Goal: Task Accomplishment & Management: Use online tool/utility

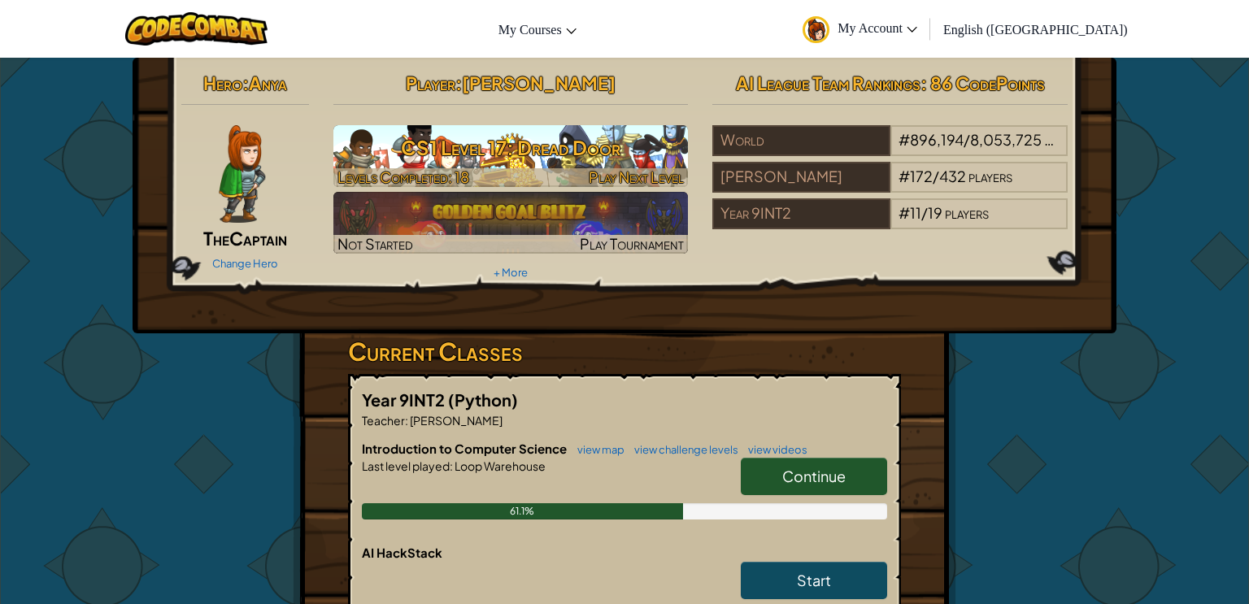
click at [512, 134] on h3 "CS1 Level 17: Dread Door" at bounding box center [510, 147] width 355 height 37
select select "en-[GEOGRAPHIC_DATA]"
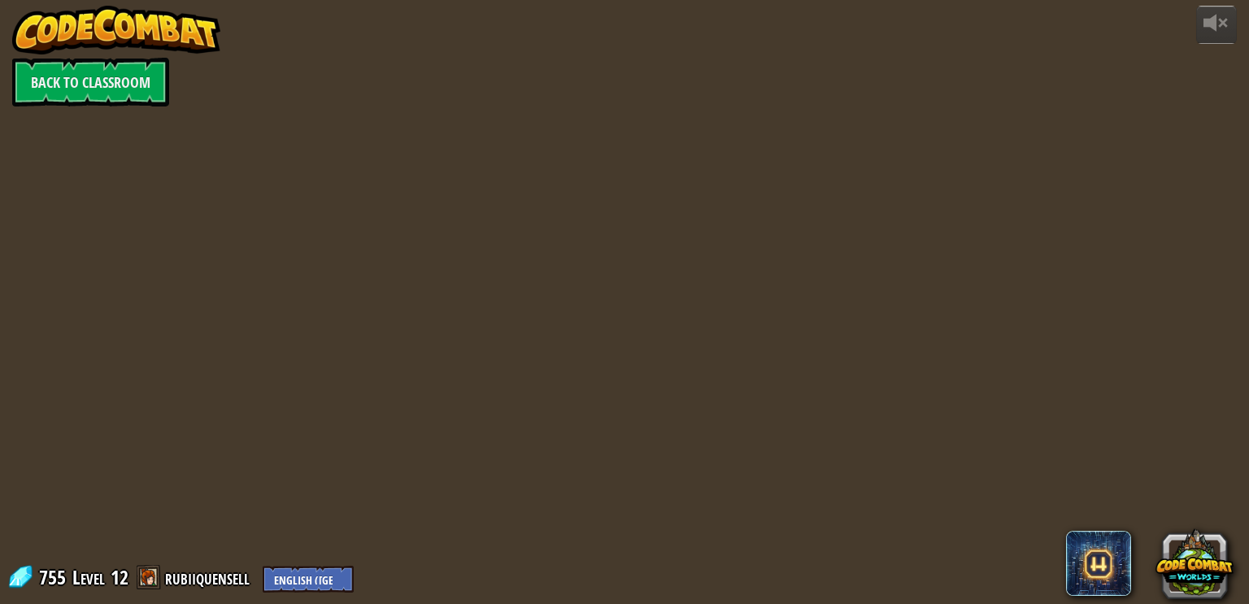
select select "en-[GEOGRAPHIC_DATA]"
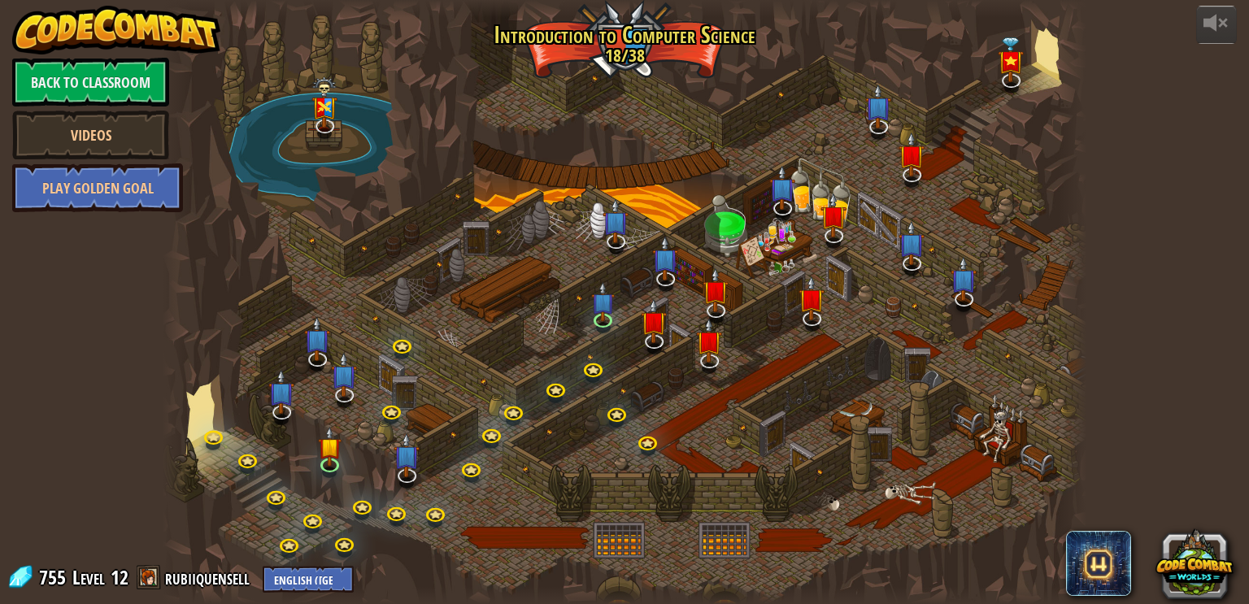
select select "en-[GEOGRAPHIC_DATA]"
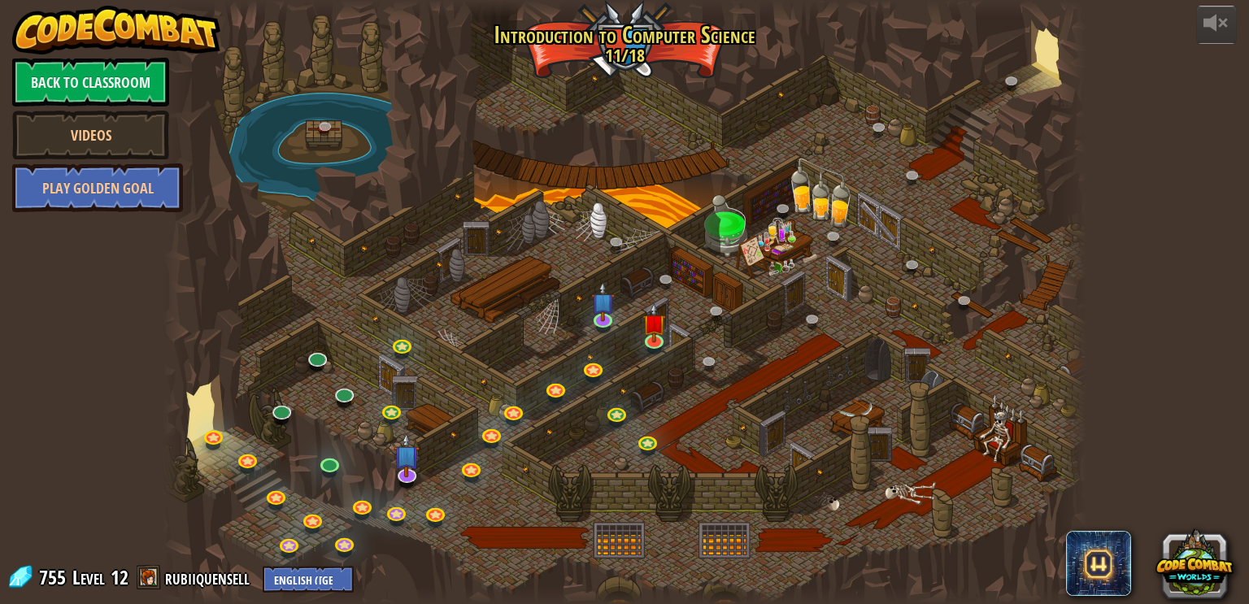
click at [545, 415] on div at bounding box center [625, 302] width 924 height 604
click at [654, 347] on link at bounding box center [655, 340] width 33 height 33
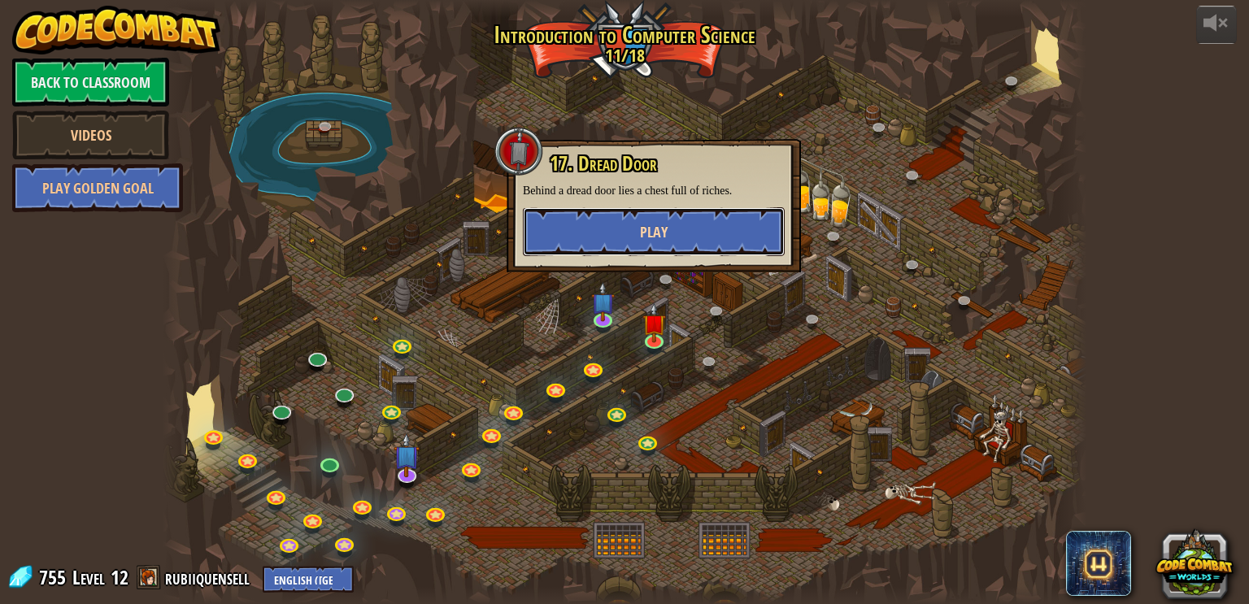
click at [684, 256] on button "Play" at bounding box center [654, 231] width 262 height 49
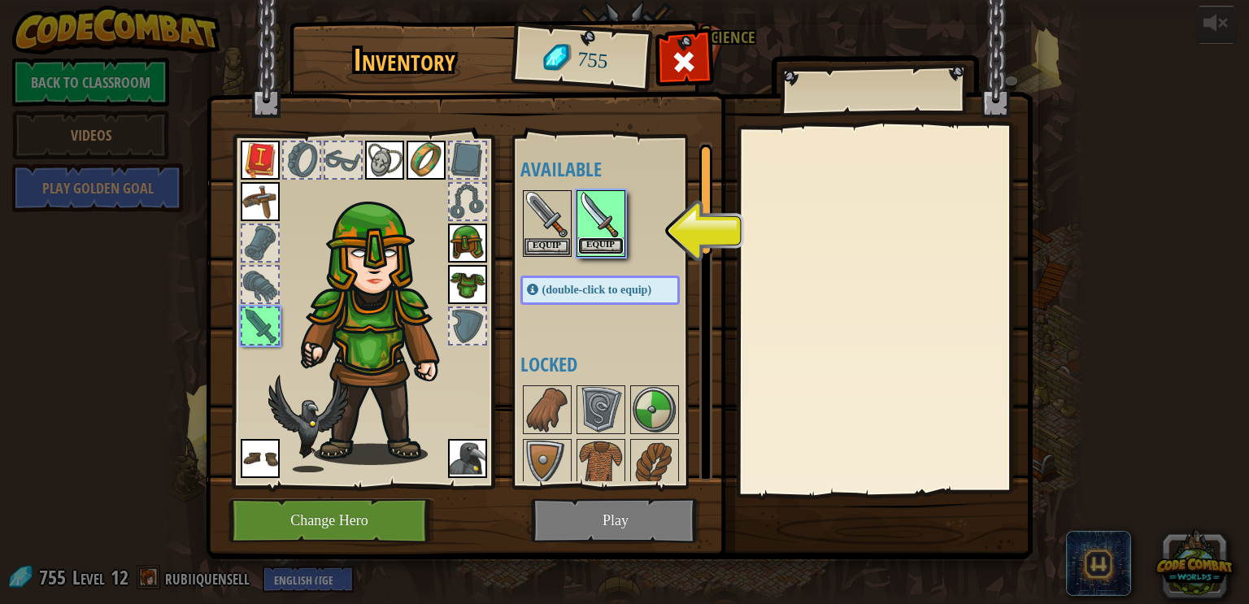
click at [582, 249] on button "Equip" at bounding box center [601, 245] width 46 height 17
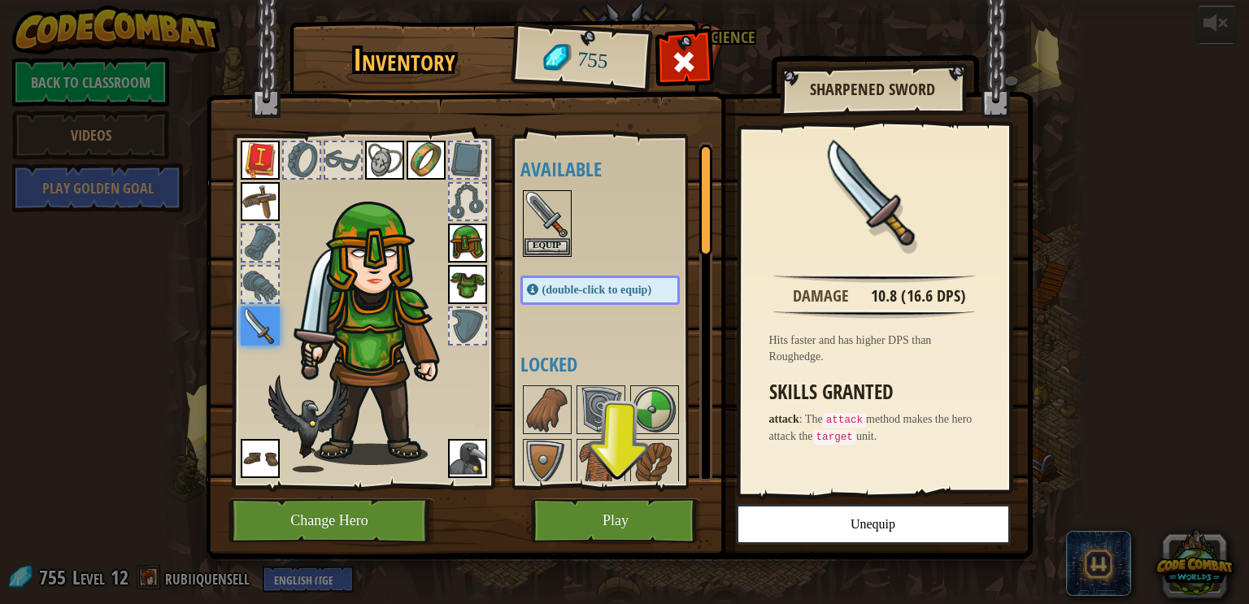
click at [254, 280] on div at bounding box center [260, 285] width 36 height 36
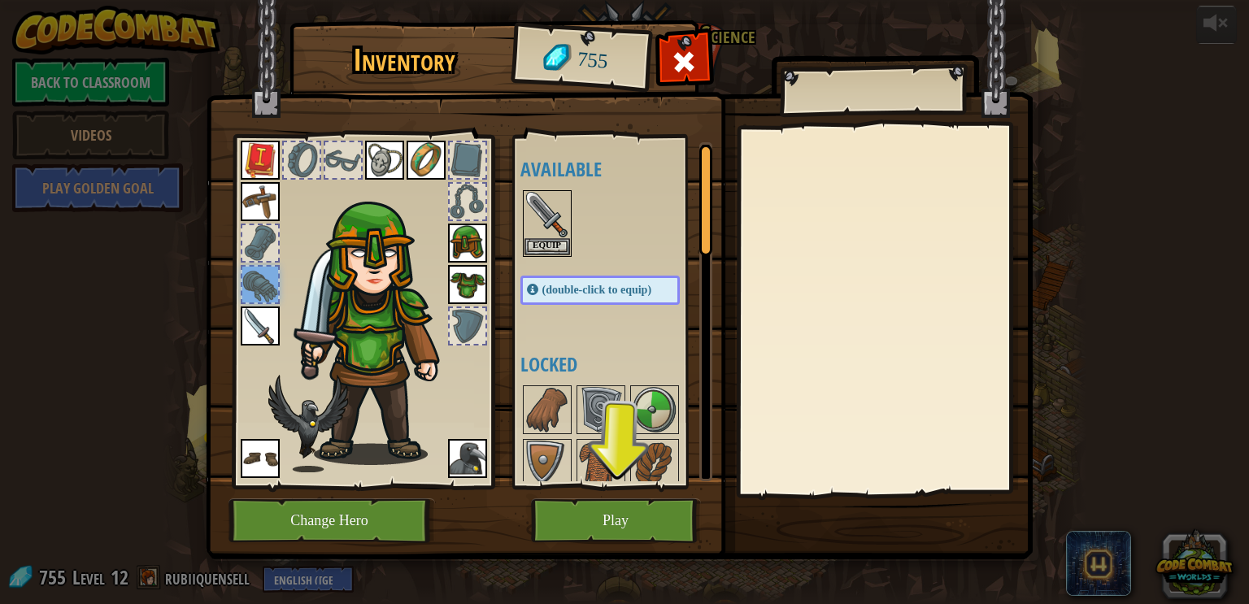
click at [267, 238] on div at bounding box center [260, 243] width 36 height 36
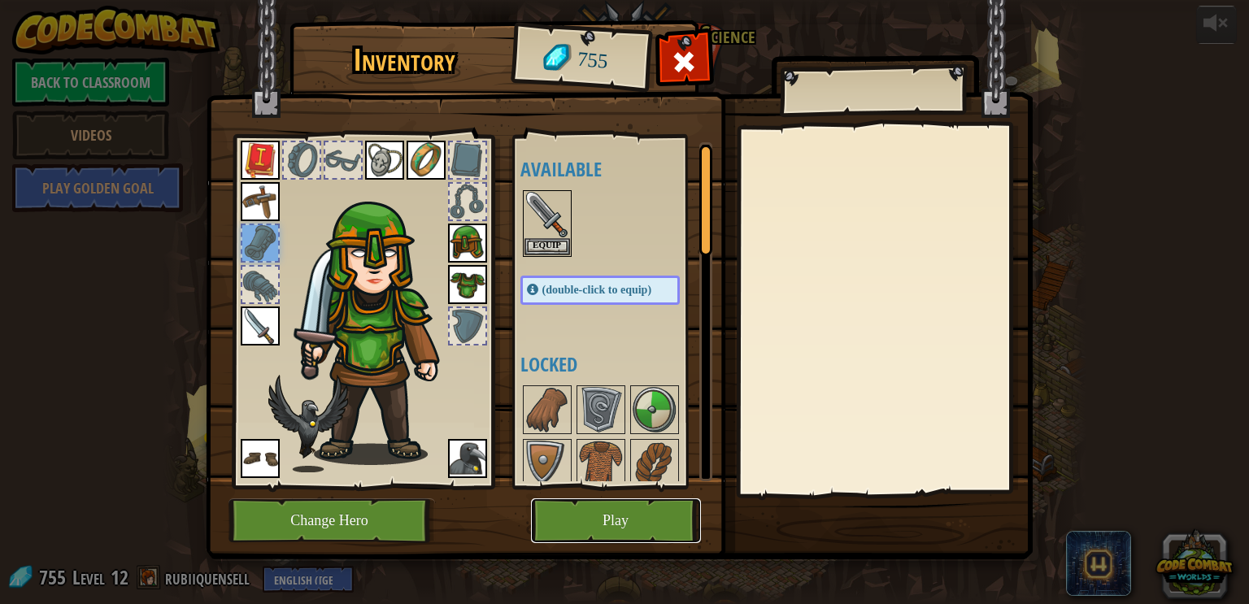
click at [562, 504] on button "Play" at bounding box center [616, 520] width 170 height 45
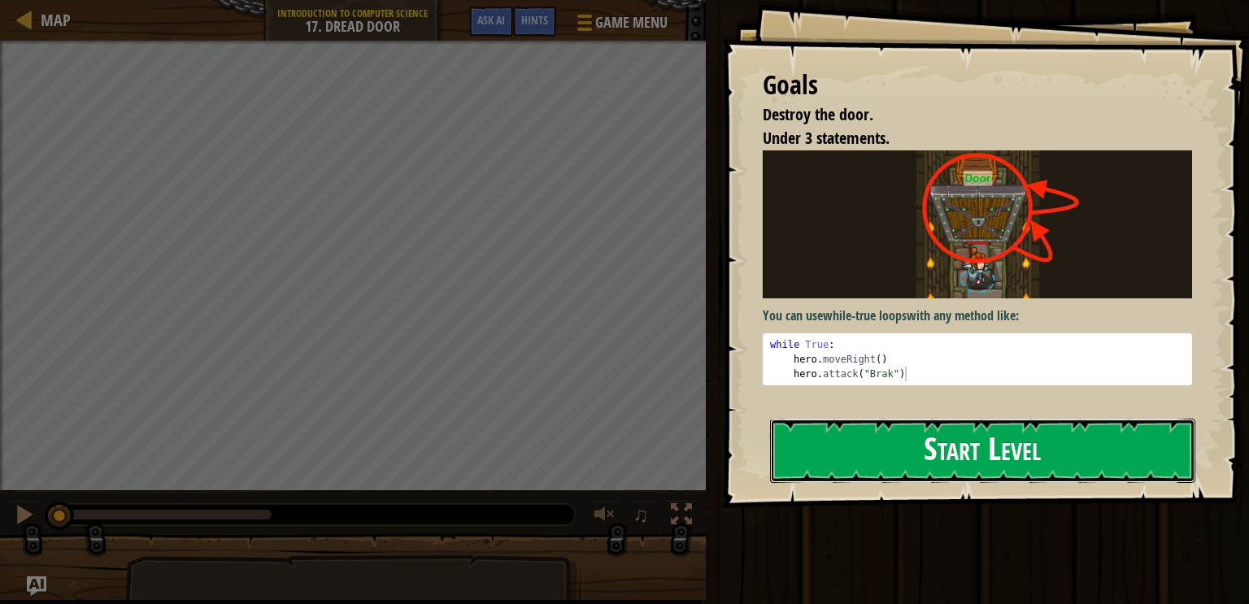
click at [912, 453] on button "Start Level" at bounding box center [982, 451] width 425 height 64
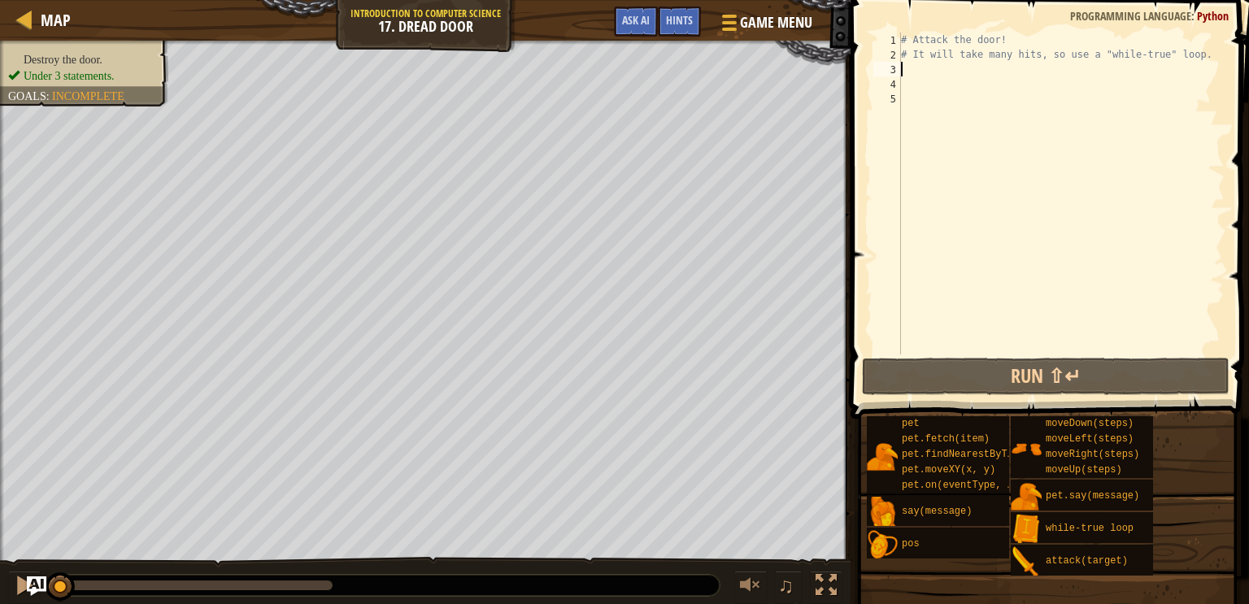
click at [1007, 74] on div "# Attack the door! # It will take many hits, so use a "while-true" loop." at bounding box center [1060, 208] width 327 height 351
type textarea "mn"
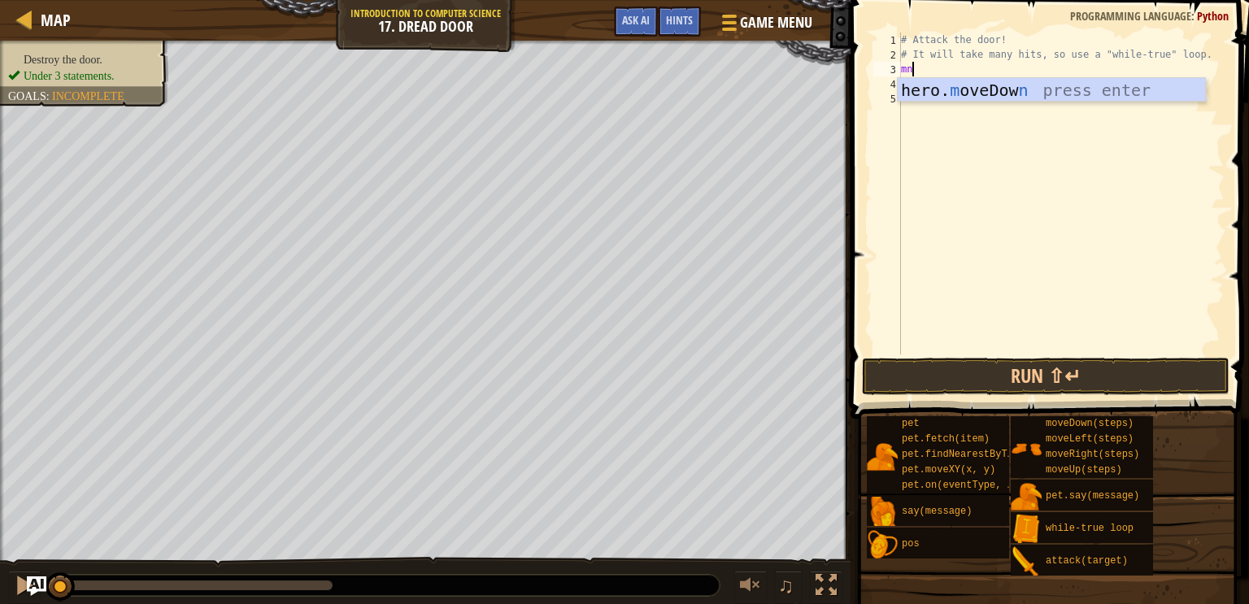
click at [1111, 106] on div "# Attack the door! # It will take many hits, so use a "while-true" loop. mn" at bounding box center [1060, 208] width 327 height 351
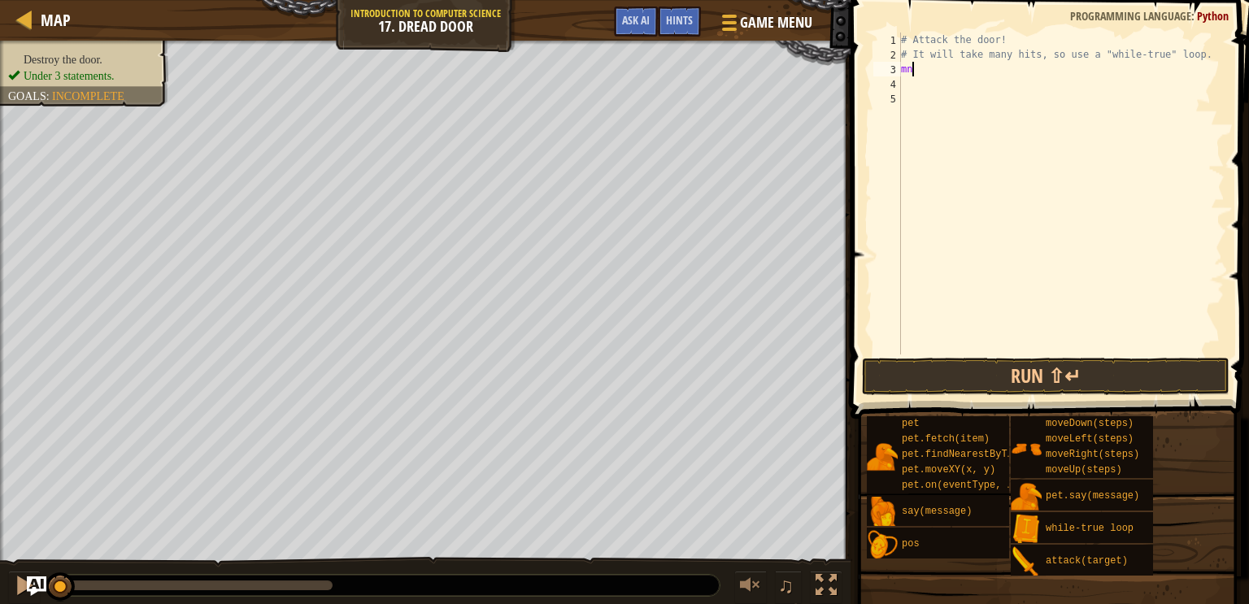
click at [926, 74] on div "# Attack the door! # It will take many hits, so use a "while-true" loop. mn" at bounding box center [1060, 208] width 327 height 351
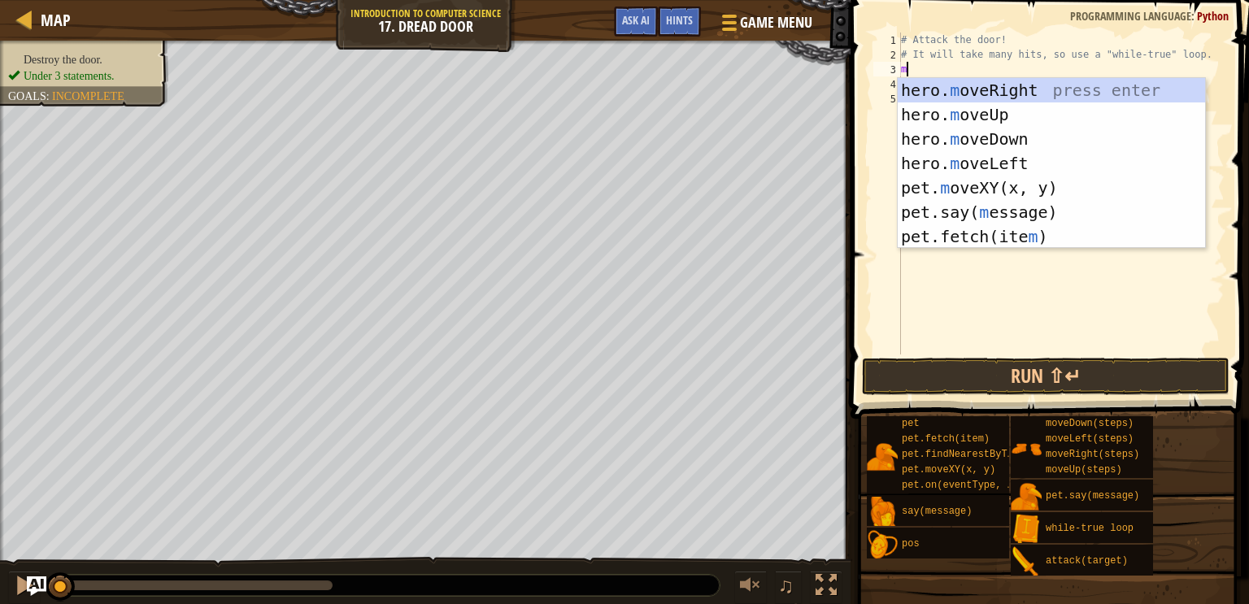
type textarea "mo"
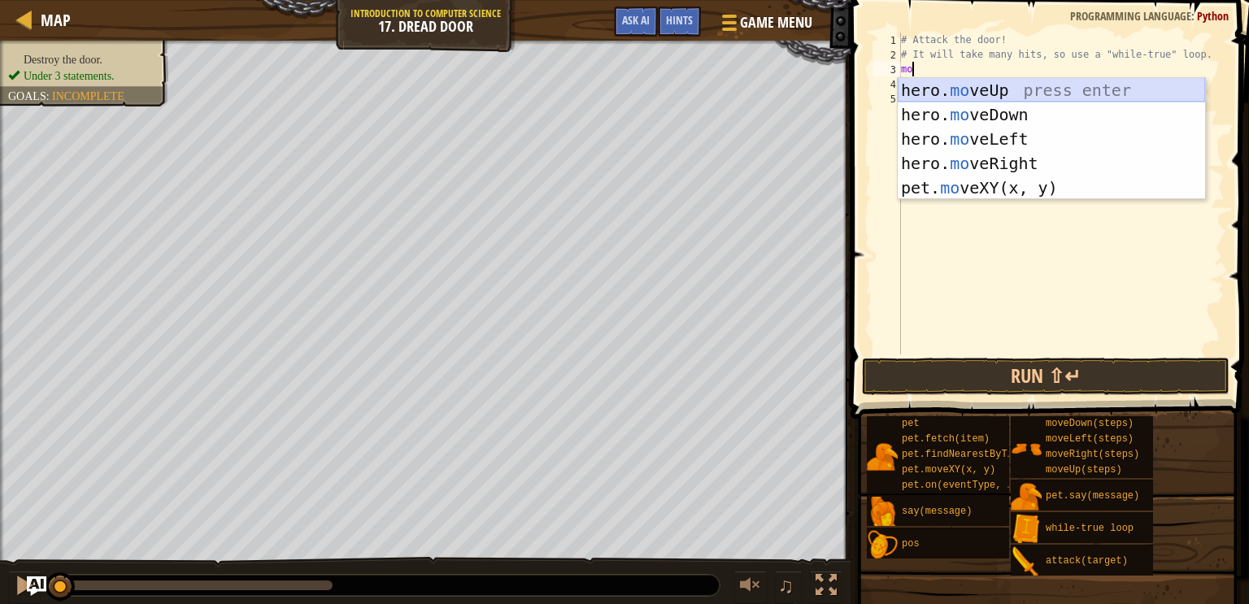
click at [1105, 84] on div "hero. mo veUp press enter hero. mo veDown press enter hero. mo veLeft press ent…" at bounding box center [1050, 163] width 307 height 171
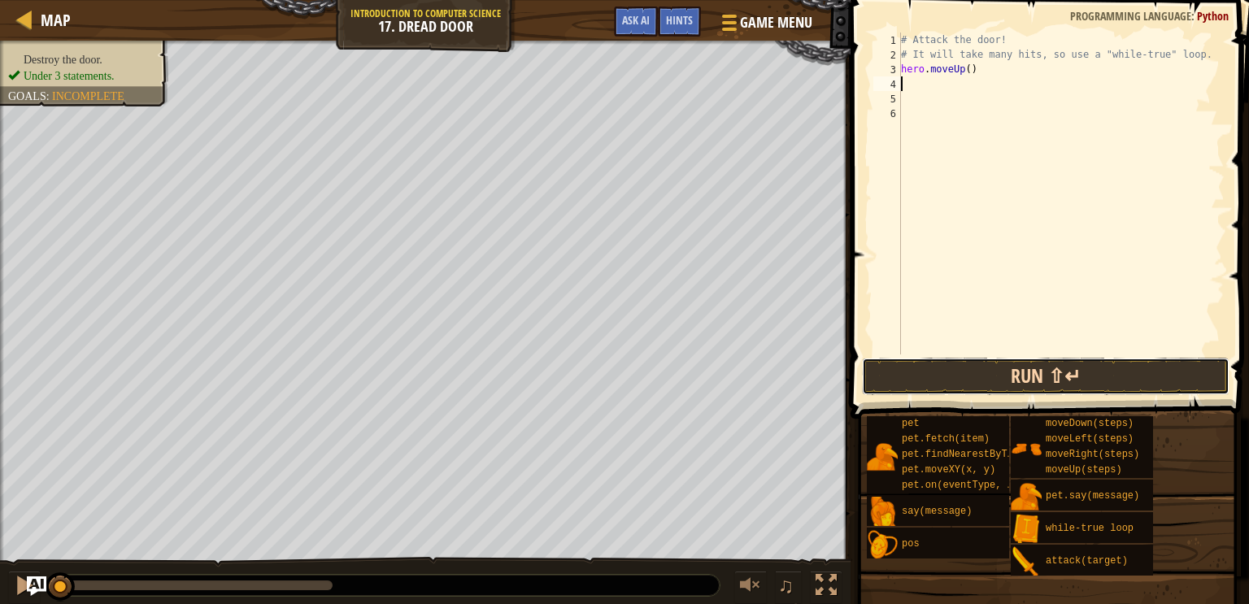
click at [996, 390] on button "Run ⇧↵" at bounding box center [1045, 376] width 367 height 37
